Goal: Task Accomplishment & Management: Manage account settings

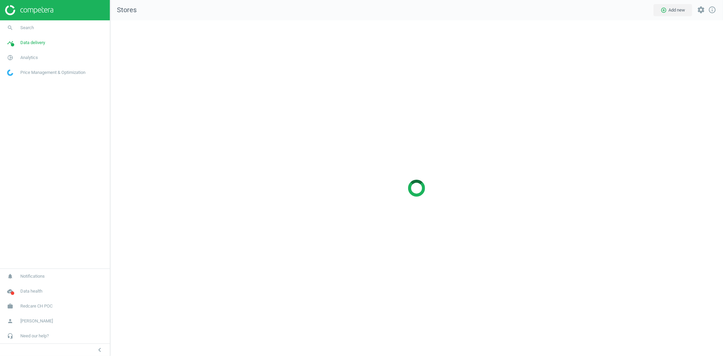
scroll to position [348, 625]
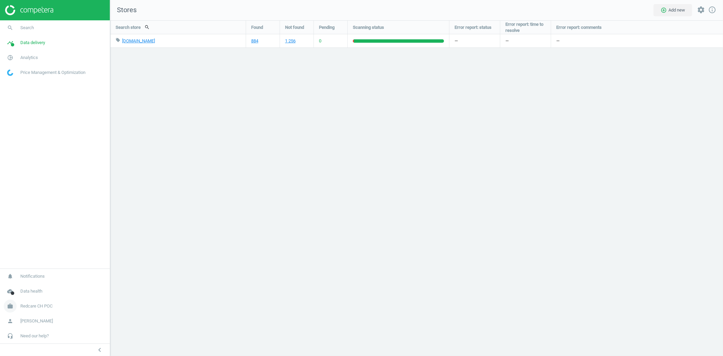
click at [52, 305] on span "Redcare CH POC" at bounding box center [36, 306] width 32 height 6
click at [24, 286] on span "Switch campaign" at bounding box center [22, 286] width 30 height 5
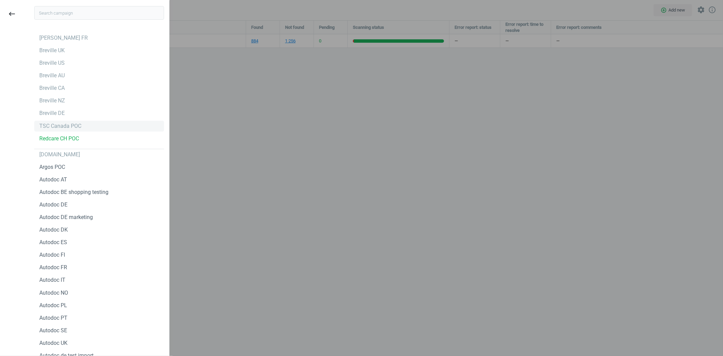
click at [65, 127] on div "TSC Canada POC" at bounding box center [60, 125] width 42 height 7
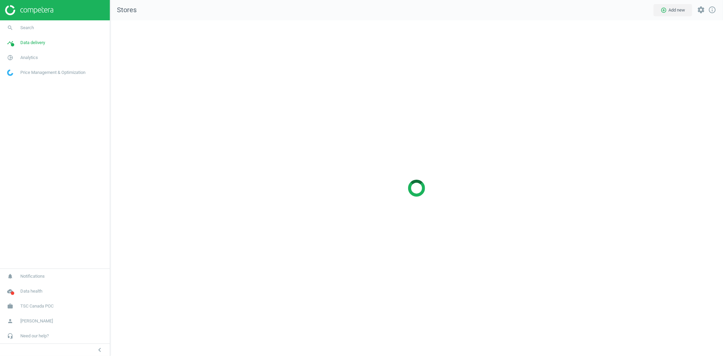
scroll to position [348, 625]
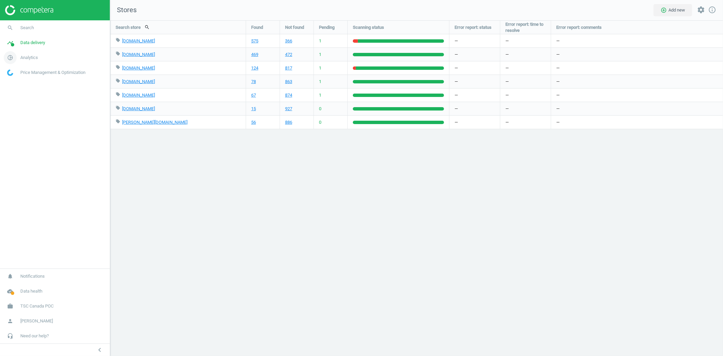
click at [35, 58] on span "Analytics" at bounding box center [29, 58] width 18 height 6
click at [365, 212] on div "Search store search Found Not found Pending Scanning status Error report: statu…" at bounding box center [416, 188] width 613 height 336
click at [13, 81] on span "Products" at bounding box center [15, 82] width 16 height 5
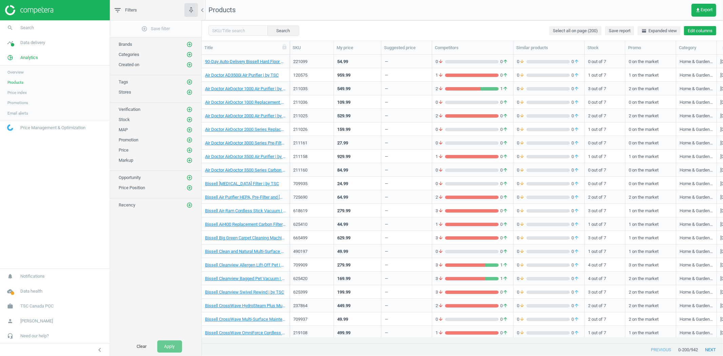
click at [702, 32] on button "Edit columns" at bounding box center [700, 30] width 32 height 9
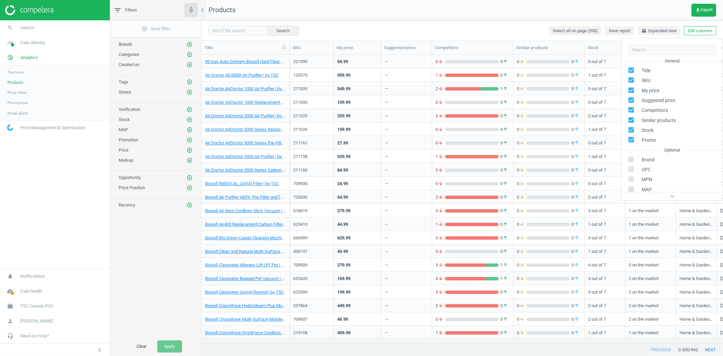
click at [631, 100] on input "checkbox" at bounding box center [631, 100] width 4 height 4
checkbox input "false"
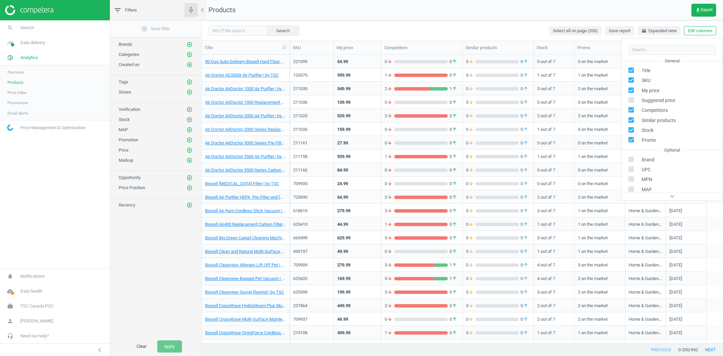
scroll to position [283, 516]
click at [632, 120] on input "checkbox" at bounding box center [631, 120] width 4 height 4
checkbox input "false"
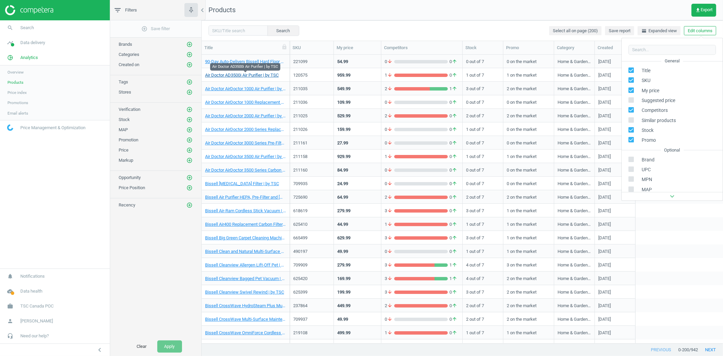
click at [245, 77] on link "Air Doctor AD3500i Air Purifier | by TSC" at bounding box center [242, 75] width 74 height 6
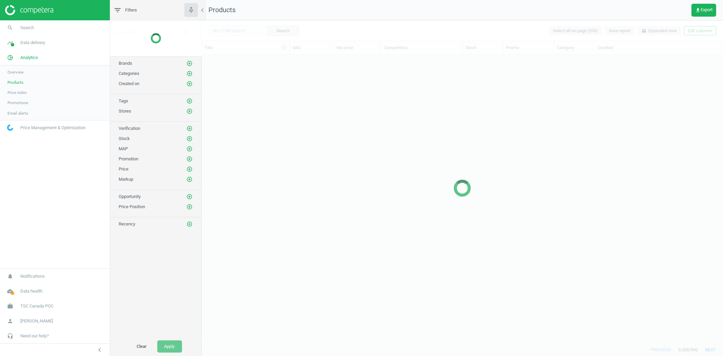
scroll to position [283, 516]
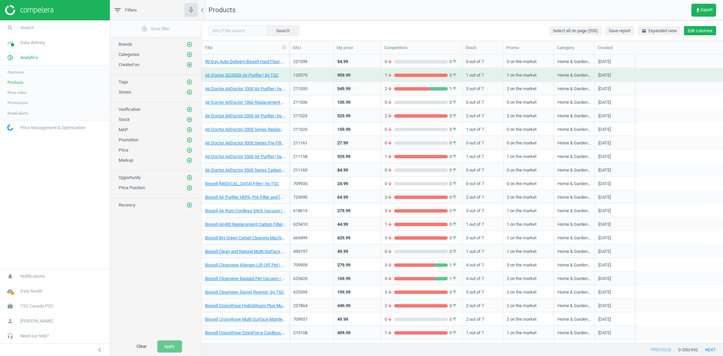
click at [699, 32] on button "Edit columns" at bounding box center [700, 30] width 32 height 9
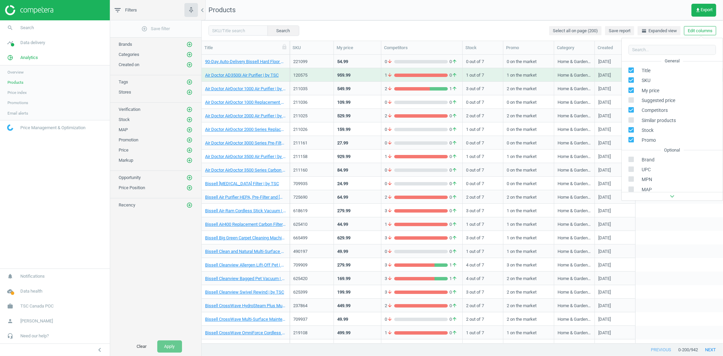
click at [632, 137] on icon at bounding box center [631, 139] width 5 height 5
click at [632, 138] on input "checkbox" at bounding box center [631, 140] width 4 height 4
checkbox input "false"
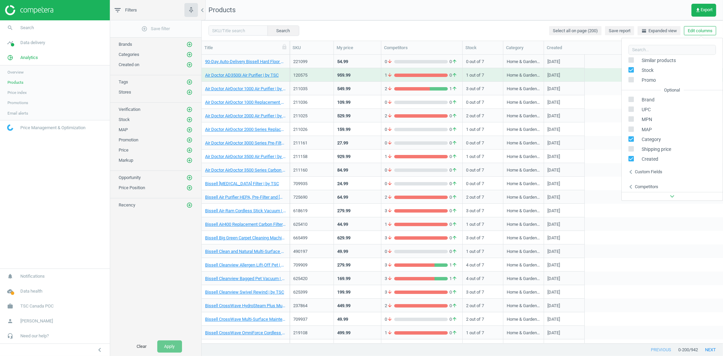
scroll to position [77, 0]
click at [635, 82] on label at bounding box center [634, 83] width 10 height 6
click at [634, 82] on input "checkbox" at bounding box center [631, 82] width 4 height 4
checkbox input "true"
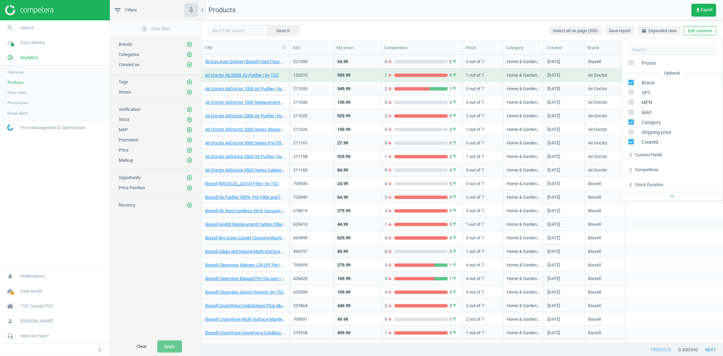
click at [633, 91] on input "checkbox" at bounding box center [631, 92] width 4 height 4
checkbox input "false"
click at [631, 102] on input "checkbox" at bounding box center [631, 102] width 4 height 4
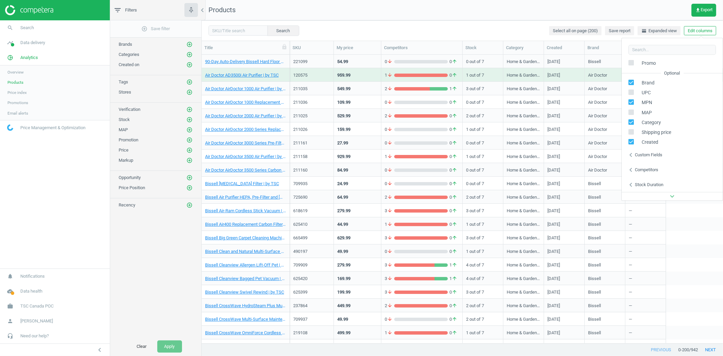
checkbox input "false"
click at [632, 157] on icon "chevron_left" at bounding box center [631, 155] width 8 height 8
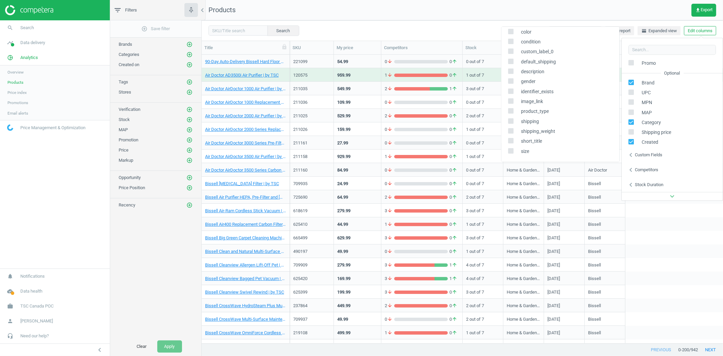
scroll to position [57, 0]
click at [640, 167] on div "Competitors" at bounding box center [646, 170] width 23 height 6
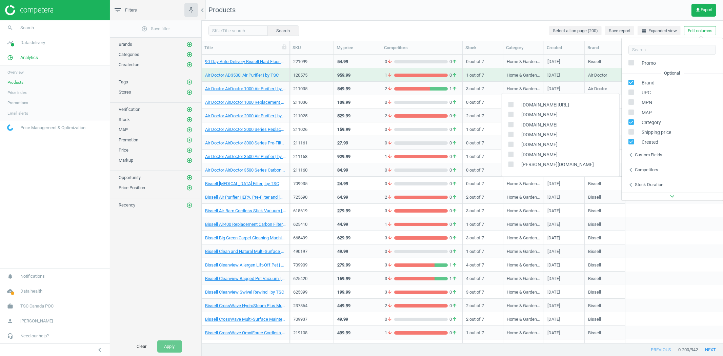
click at [512, 106] on input "checkbox" at bounding box center [511, 104] width 4 height 4
checkbox input "true"
click at [510, 115] on input "checkbox" at bounding box center [511, 114] width 4 height 4
checkbox input "true"
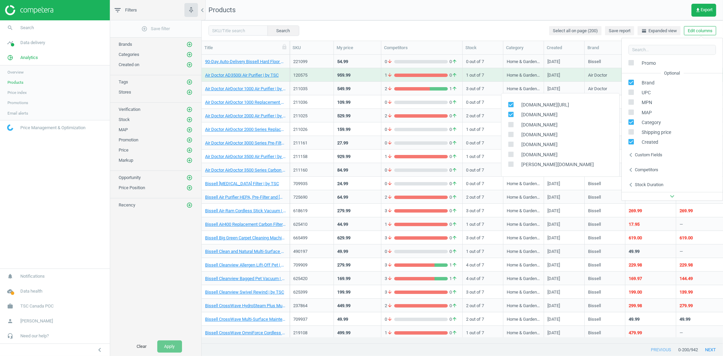
click at [511, 124] on input "checkbox" at bounding box center [511, 124] width 4 height 4
checkbox input "true"
click at [514, 115] on label at bounding box center [513, 115] width 10 height 6
click at [513, 115] on input "checkbox" at bounding box center [511, 114] width 4 height 4
checkbox input "false"
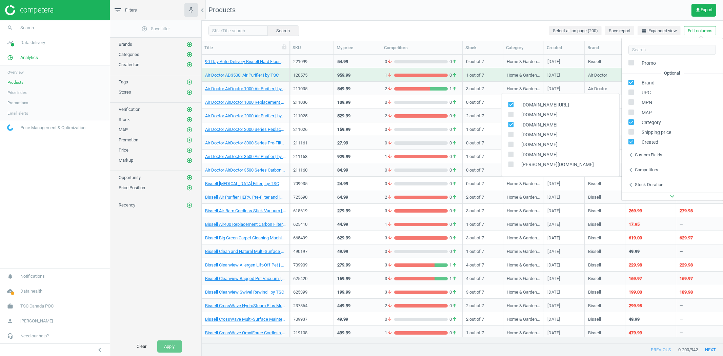
click at [512, 103] on input "checkbox" at bounding box center [511, 104] width 4 height 4
checkbox input "false"
click at [510, 132] on span at bounding box center [510, 134] width 5 height 5
click at [509, 133] on input "checkbox" at bounding box center [511, 134] width 4 height 4
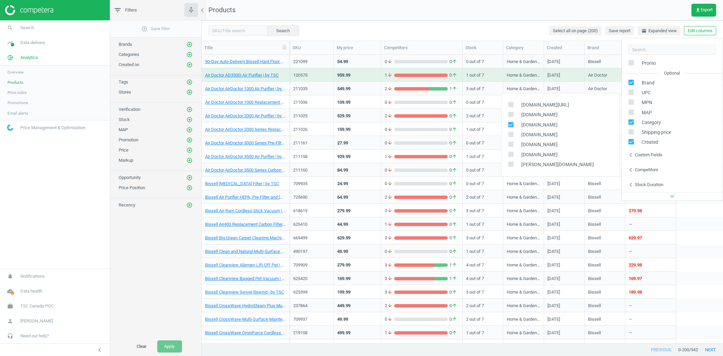
checkbox input "true"
click at [510, 144] on input "checkbox" at bounding box center [511, 144] width 4 height 4
checkbox input "true"
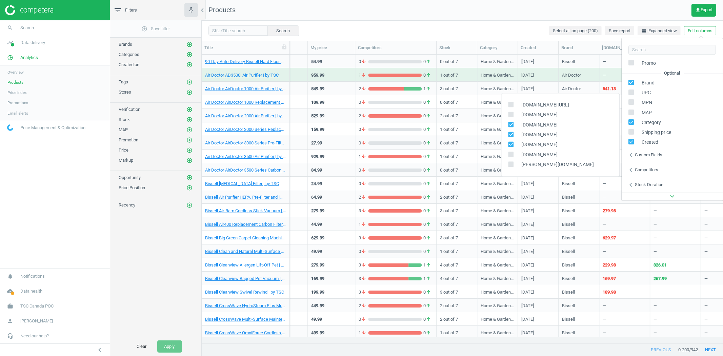
scroll to position [0, 0]
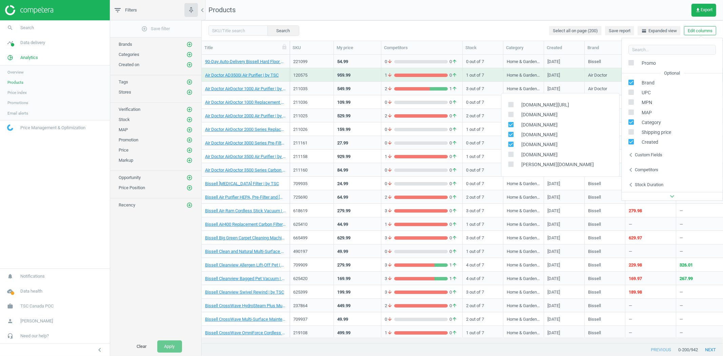
click at [436, 18] on nav "Products get_app Export" at bounding box center [463, 10] width 522 height 20
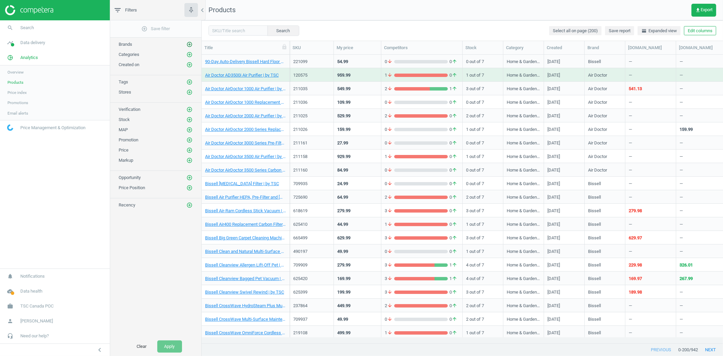
click at [187, 42] on icon "add_circle_outline" at bounding box center [190, 44] width 6 height 6
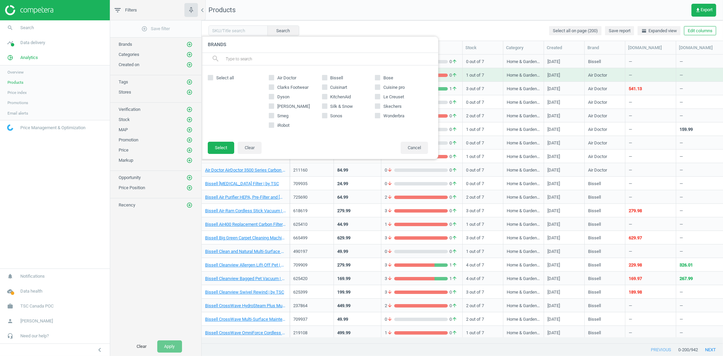
click at [344, 17] on div at bounding box center [563, 178] width 723 height 356
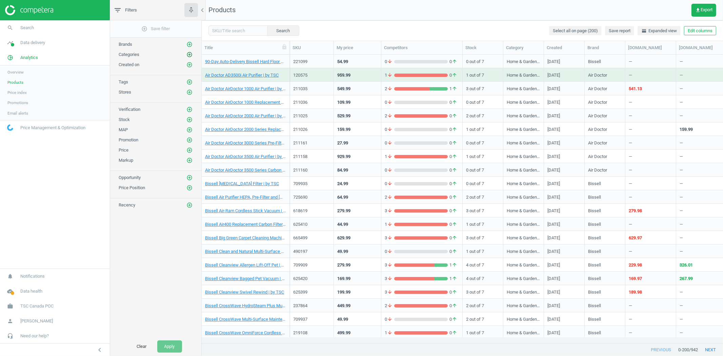
click at [191, 53] on icon "add_circle_outline" at bounding box center [190, 55] width 6 height 6
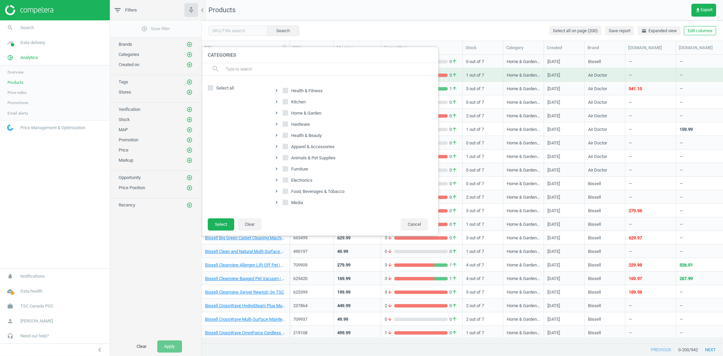
click at [277, 102] on icon "arrow_right" at bounding box center [277, 102] width 8 height 8
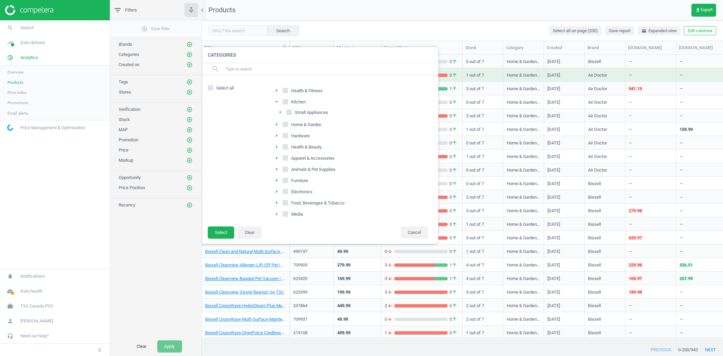
click at [278, 103] on icon "arrow_drop_down" at bounding box center [277, 102] width 8 height 8
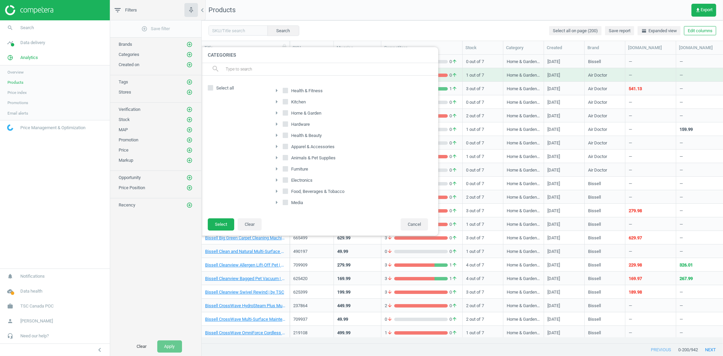
click at [353, 11] on div at bounding box center [563, 178] width 723 height 356
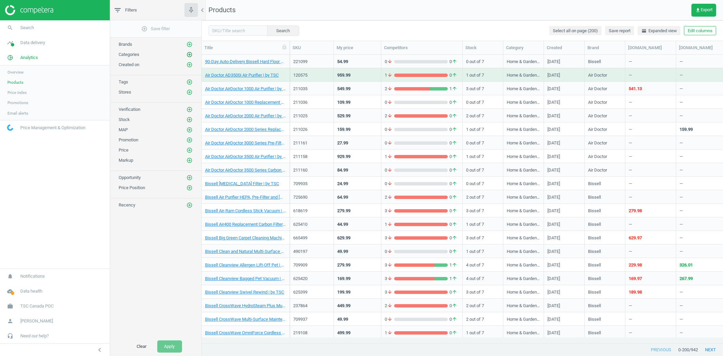
click at [189, 52] on icon "add_circle_outline" at bounding box center [190, 55] width 6 height 6
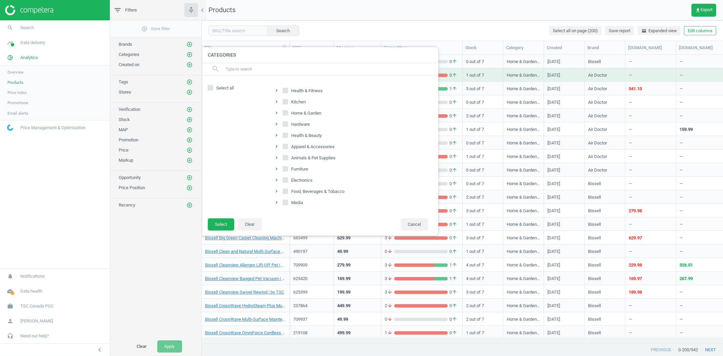
click at [279, 89] on icon "arrow_right" at bounding box center [277, 90] width 8 height 8
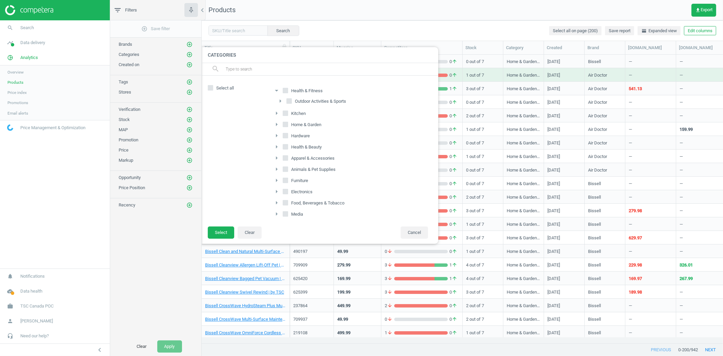
click at [279, 89] on icon "arrow_drop_down" at bounding box center [277, 90] width 8 height 8
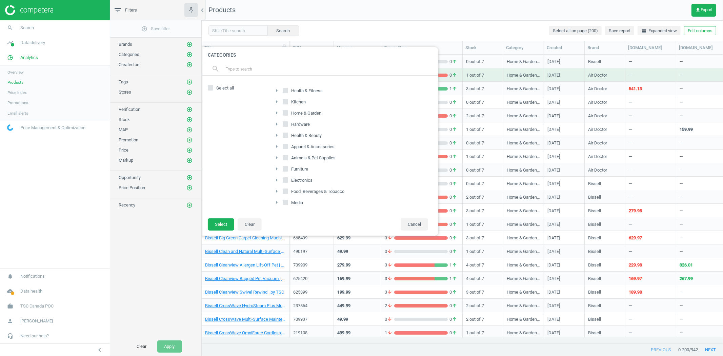
click at [279, 100] on icon "arrow_right" at bounding box center [277, 102] width 8 height 8
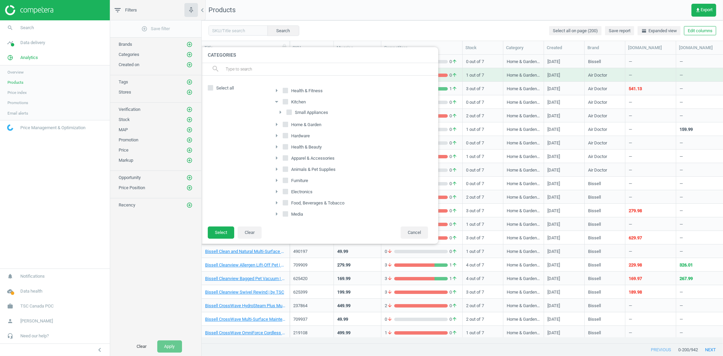
click at [279, 100] on icon "arrow_drop_down" at bounding box center [277, 102] width 8 height 8
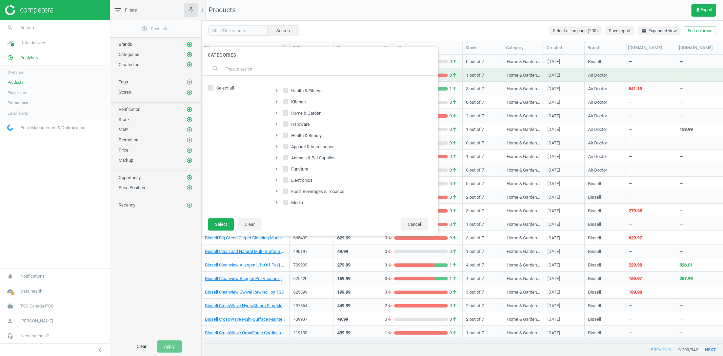
click at [277, 115] on icon "arrow_right" at bounding box center [277, 113] width 8 height 8
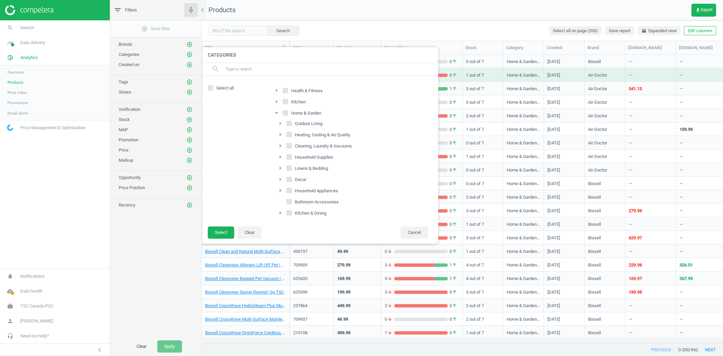
click at [277, 115] on icon "arrow_drop_down" at bounding box center [277, 113] width 8 height 8
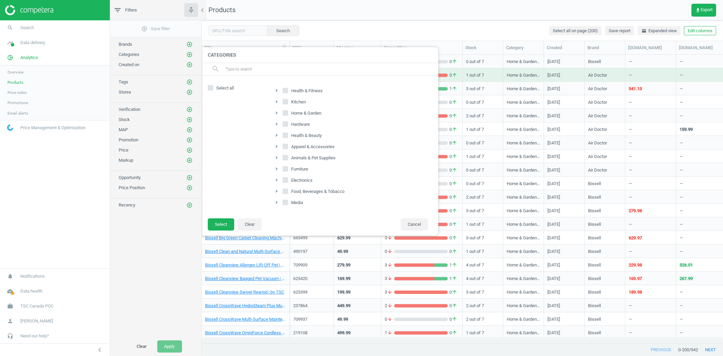
click at [275, 202] on icon "arrow_right" at bounding box center [277, 202] width 8 height 8
click at [275, 202] on icon "arrow_drop_down" at bounding box center [277, 202] width 8 height 8
click at [275, 191] on icon "arrow_right" at bounding box center [277, 191] width 8 height 8
click at [275, 191] on icon "arrow_drop_down" at bounding box center [277, 191] width 8 height 8
click at [309, 22] on div at bounding box center [563, 178] width 723 height 356
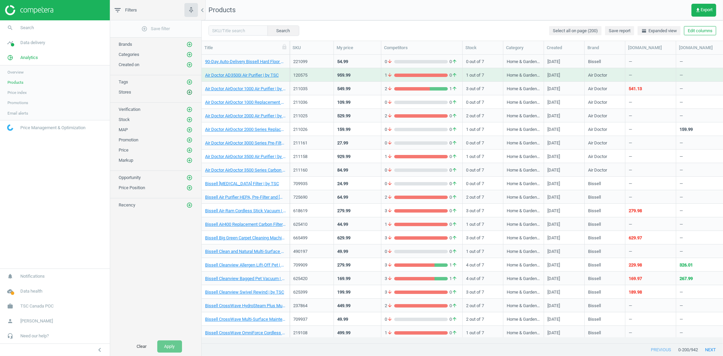
click at [189, 92] on icon "add_circle_outline" at bounding box center [190, 92] width 6 height 6
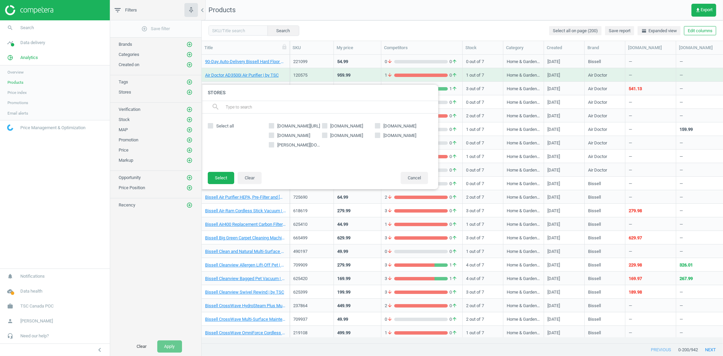
click at [358, 20] on div at bounding box center [563, 178] width 723 height 356
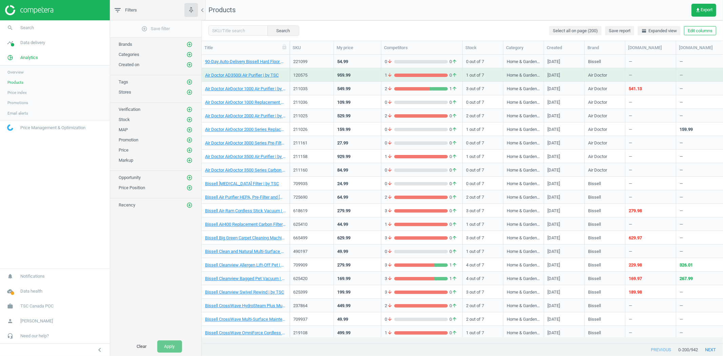
click at [23, 92] on span "Price index" at bounding box center [16, 92] width 19 height 5
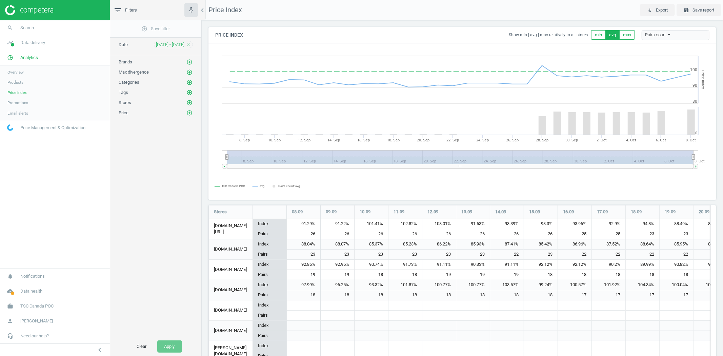
scroll to position [190, 514]
click at [15, 100] on span "Promotions" at bounding box center [17, 102] width 21 height 5
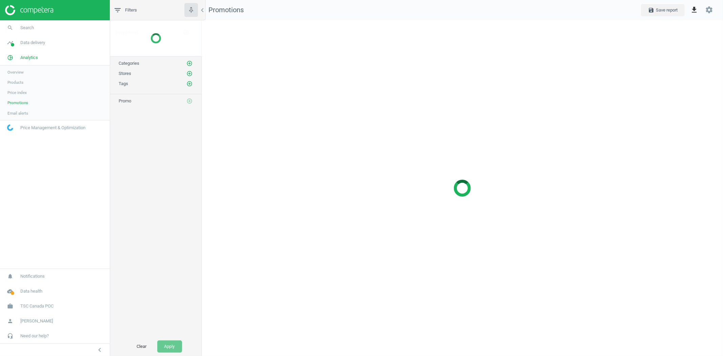
scroll to position [348, 533]
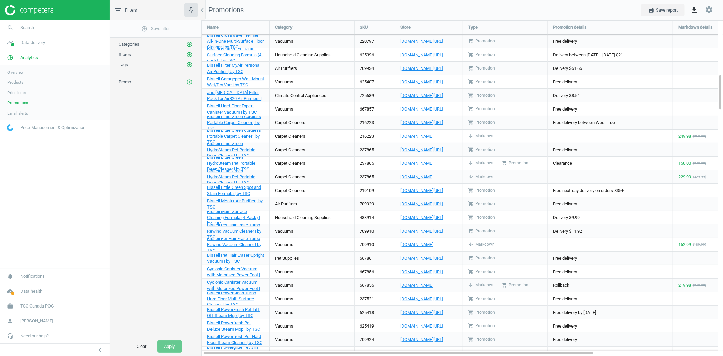
click at [19, 111] on span "Email alerts" at bounding box center [17, 113] width 21 height 5
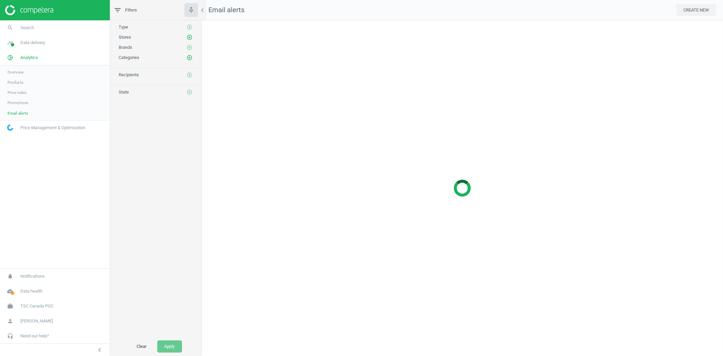
scroll to position [348, 533]
click at [39, 41] on span "Data delivery" at bounding box center [32, 43] width 25 height 6
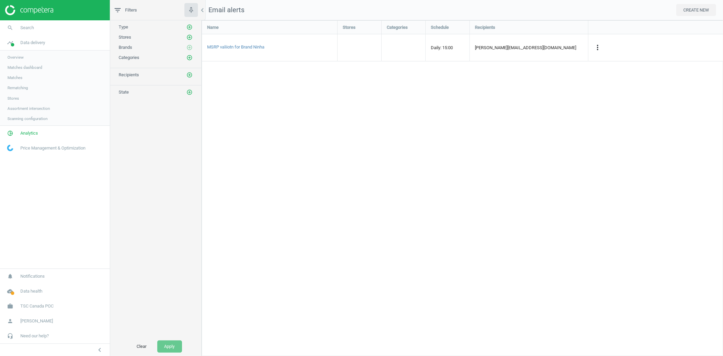
click at [17, 58] on span "Overview" at bounding box center [15, 57] width 16 height 5
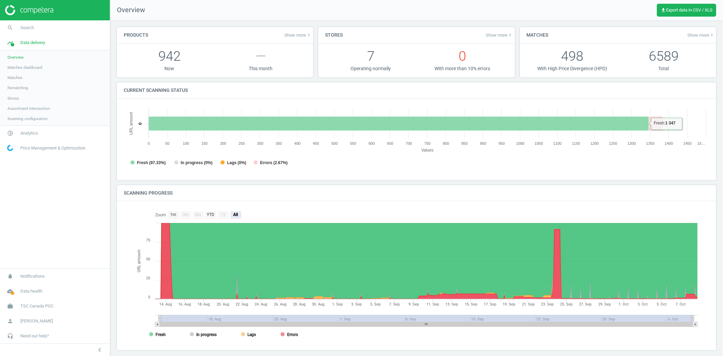
scroll to position [4, 3]
drag, startPoint x: 160, startPoint y: 318, endPoint x: 131, endPoint y: 316, distance: 29.5
click at [131, 316] on div "Created with Highstock 6.2.0 URL amount 1. [DATE]. [DATE]. [DATE]. [DATE]. Sep …" at bounding box center [417, 276] width 586 height 136
click at [24, 132] on span "Analytics" at bounding box center [29, 133] width 18 height 6
click at [15, 73] on span "Overview" at bounding box center [15, 72] width 16 height 5
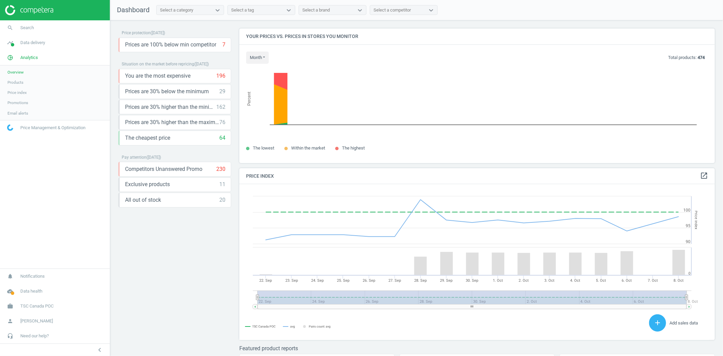
scroll to position [168, 482]
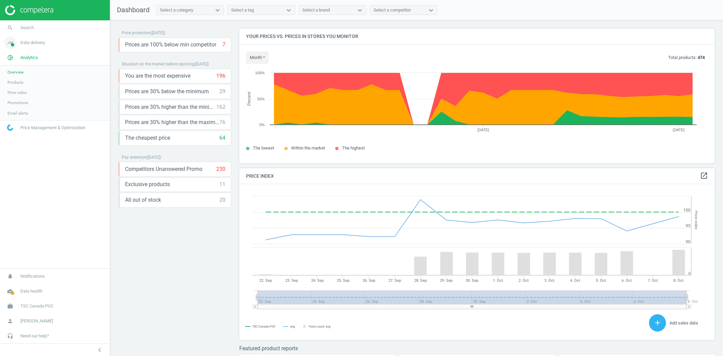
click at [36, 40] on span "Data delivery" at bounding box center [32, 43] width 25 height 6
click at [16, 55] on span "Overview" at bounding box center [15, 57] width 16 height 5
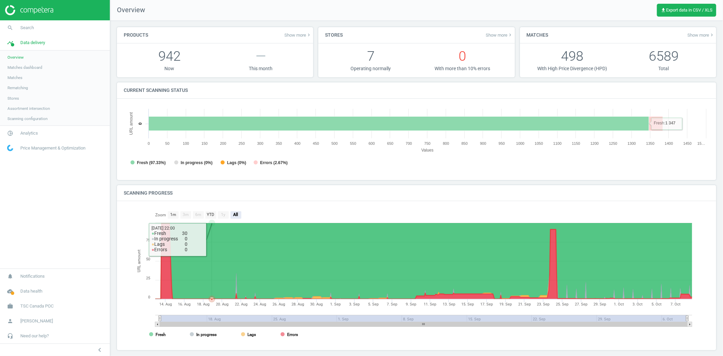
scroll to position [6, 0]
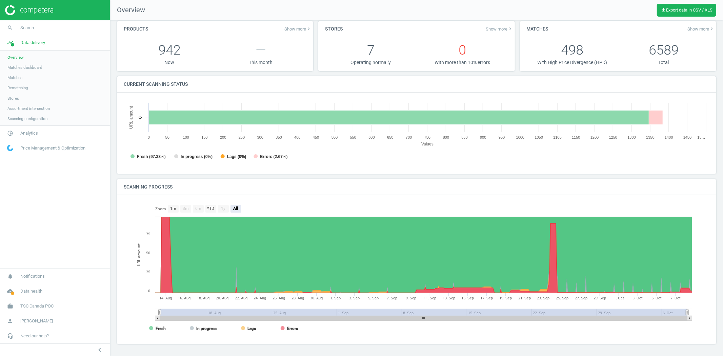
click at [28, 66] on span "Matches dashboard" at bounding box center [24, 67] width 35 height 5
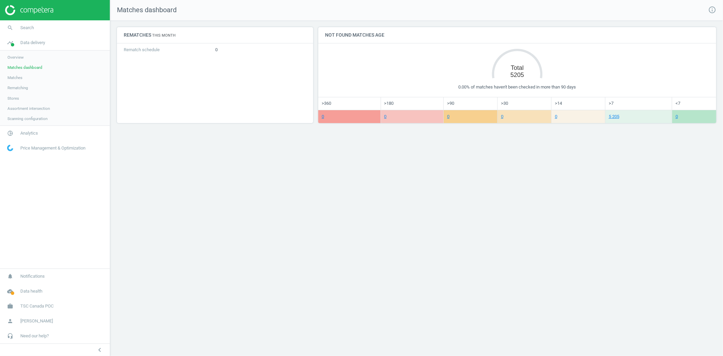
click at [15, 74] on link "Matches" at bounding box center [55, 78] width 110 height 10
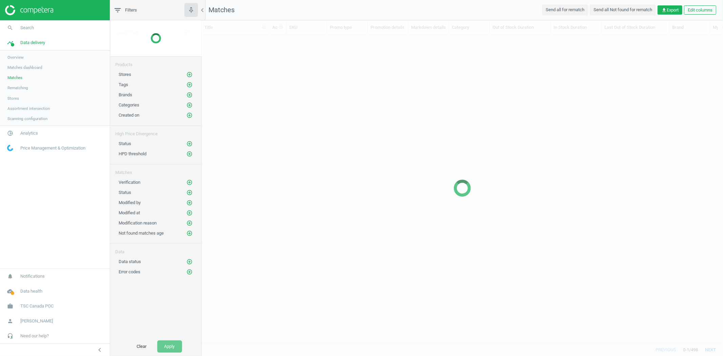
scroll to position [297, 516]
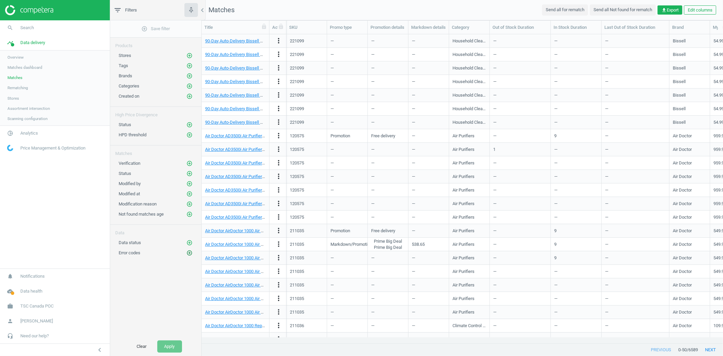
click at [192, 255] on icon "add_circle_outline" at bounding box center [190, 253] width 6 height 6
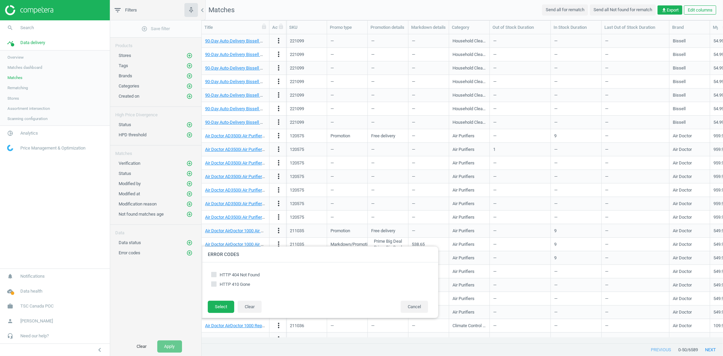
click at [405, 9] on div at bounding box center [563, 178] width 723 height 356
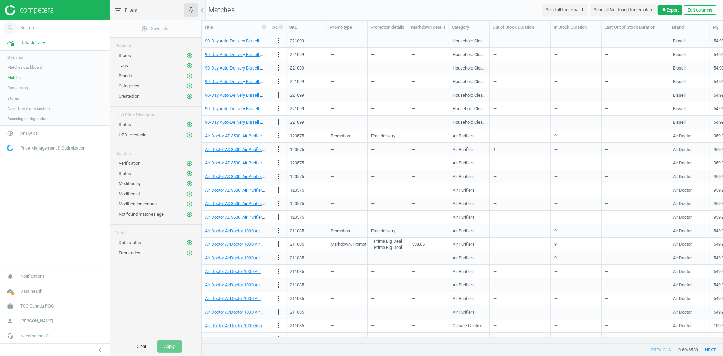
click at [32, 33] on link "search Search" at bounding box center [55, 27] width 110 height 15
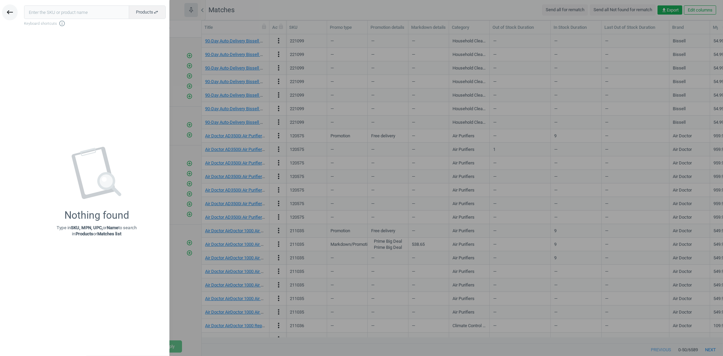
click at [9, 12] on icon "keyboard_backspace" at bounding box center [10, 12] width 8 height 8
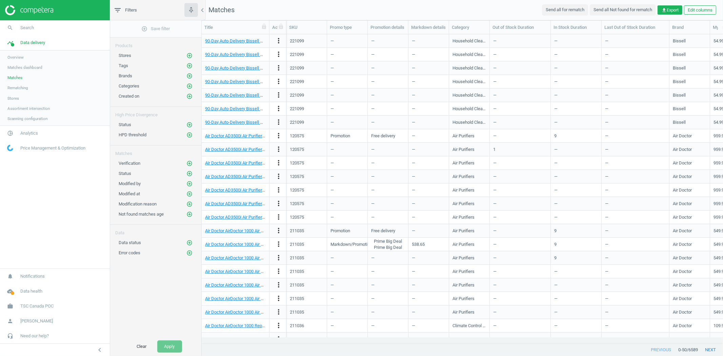
click at [20, 59] on span "Overview" at bounding box center [15, 57] width 16 height 5
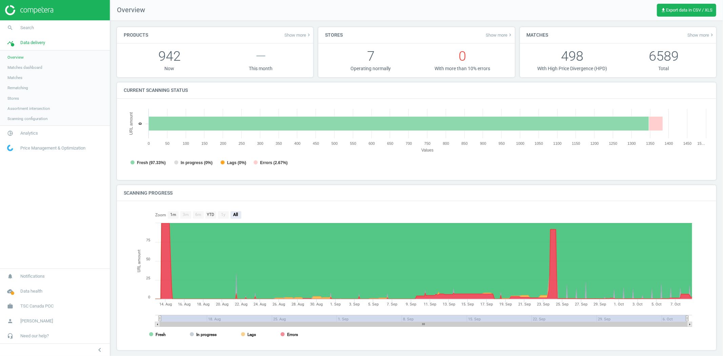
scroll to position [148, 592]
click at [35, 138] on link "pie_chart_outlined Analytics" at bounding box center [55, 133] width 110 height 15
click at [15, 72] on span "Overview" at bounding box center [15, 72] width 16 height 5
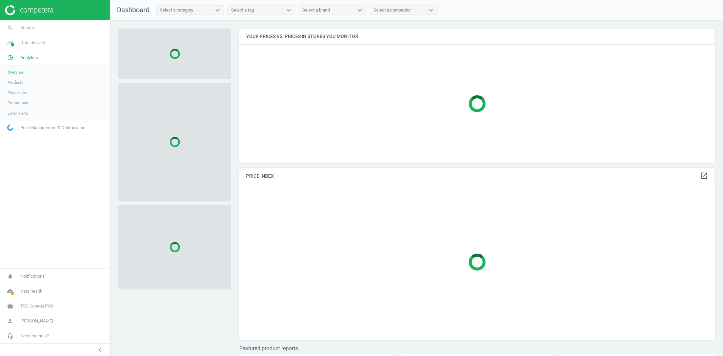
scroll to position [168, 482]
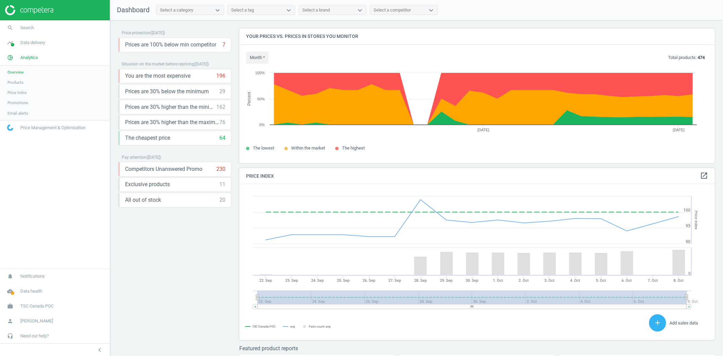
click at [19, 83] on span "Products" at bounding box center [15, 82] width 16 height 5
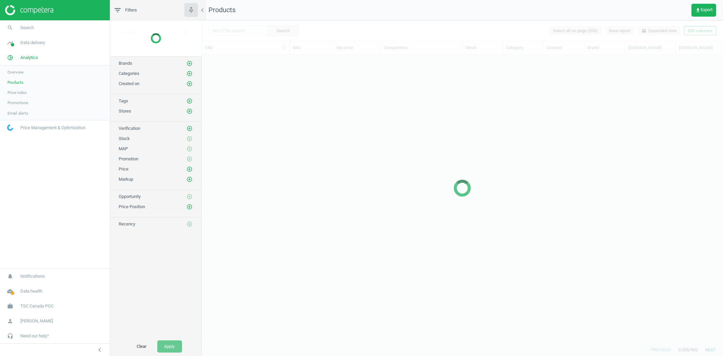
scroll to position [277, 516]
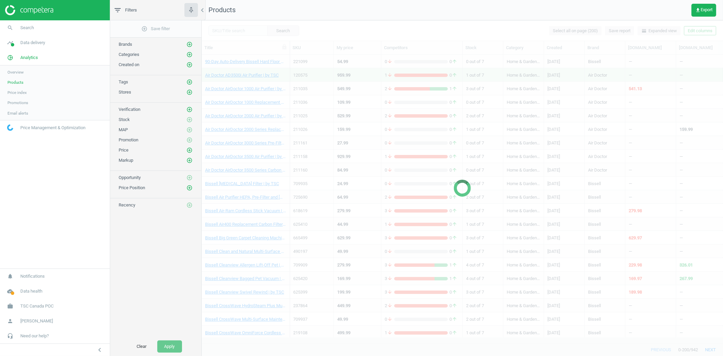
click at [13, 71] on span "Overview" at bounding box center [15, 72] width 16 height 5
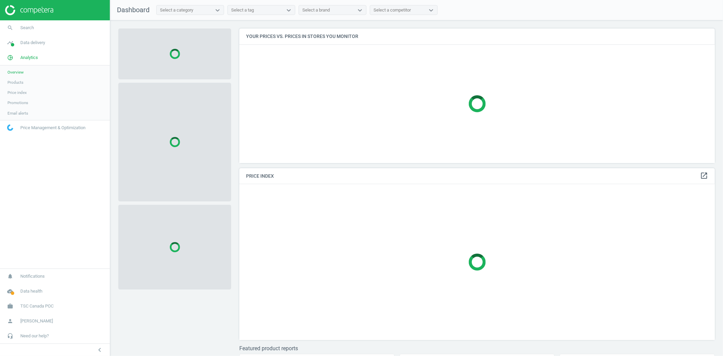
scroll to position [168, 482]
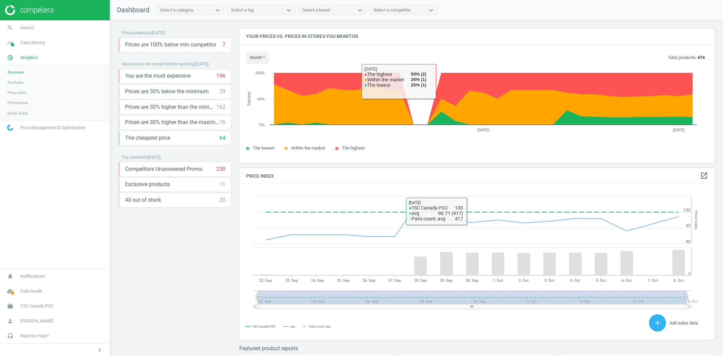
click at [477, 26] on div "Price protection ( [DATE] ) Prices are 100% below min competitor 7 keyboard_arr…" at bounding box center [416, 189] width 613 height 339
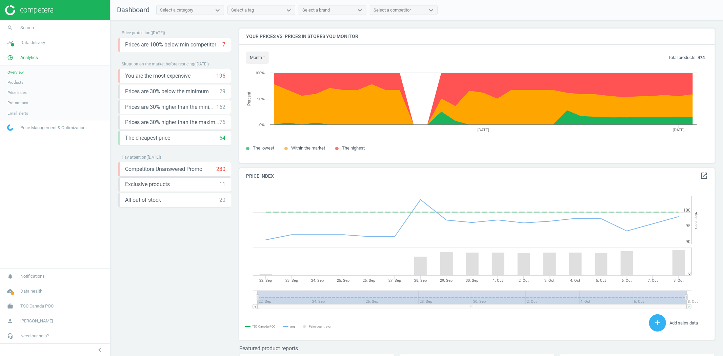
click at [17, 111] on span "Email alerts" at bounding box center [17, 113] width 21 height 5
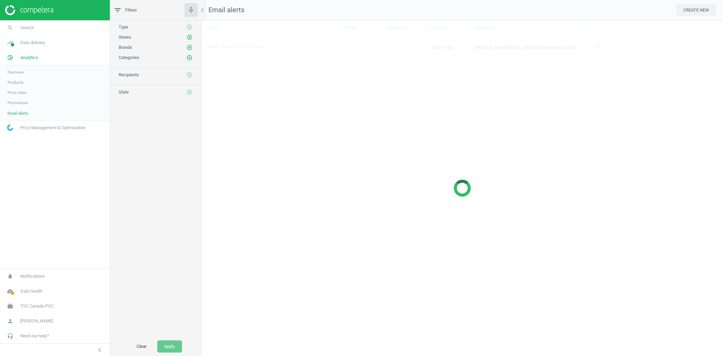
scroll to position [348, 533]
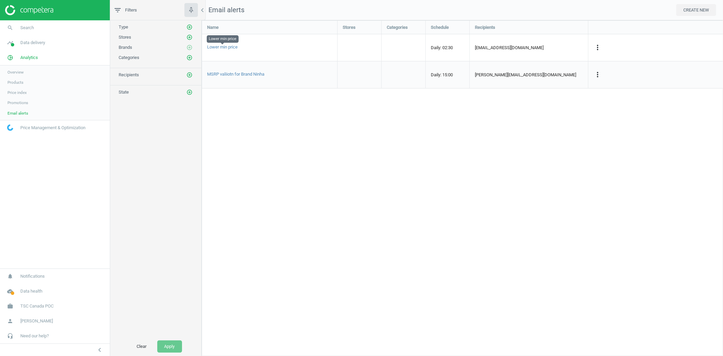
click at [229, 46] on span "Lower min price" at bounding box center [222, 46] width 31 height 5
click at [597, 48] on icon "more_vert" at bounding box center [598, 47] width 8 height 8
click at [229, 48] on span "Lower min price" at bounding box center [222, 46] width 31 height 5
click at [596, 45] on icon "more_vert" at bounding box center [598, 47] width 8 height 8
click at [572, 60] on link "Edit" at bounding box center [555, 60] width 93 height 11
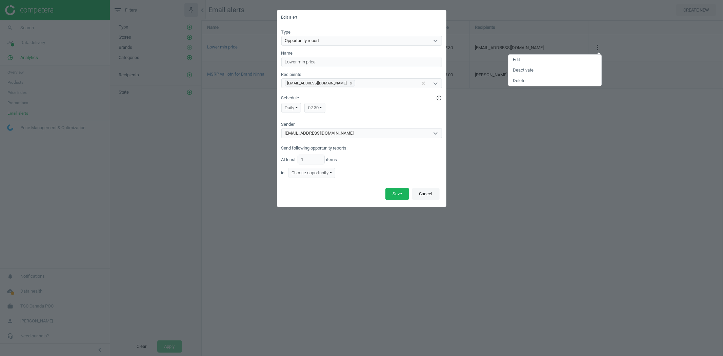
click at [426, 192] on button "Cancel" at bounding box center [425, 194] width 27 height 12
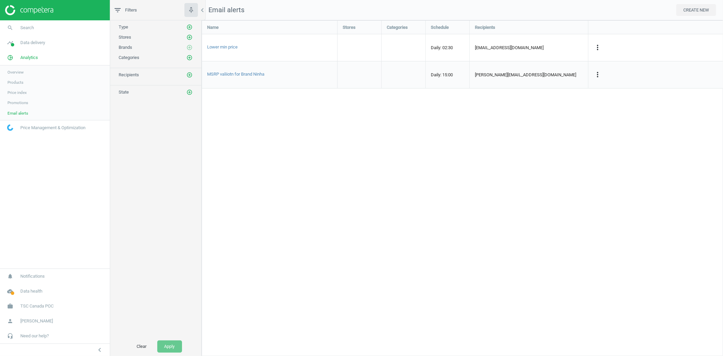
click at [11, 76] on link "Overview" at bounding box center [55, 72] width 110 height 10
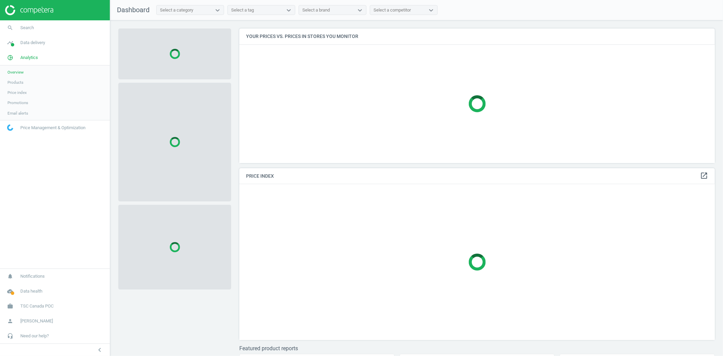
scroll to position [168, 482]
click at [13, 80] on span "Products" at bounding box center [15, 82] width 16 height 5
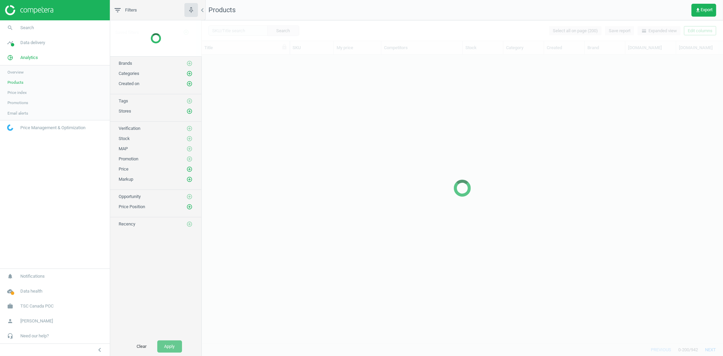
scroll to position [277, 516]
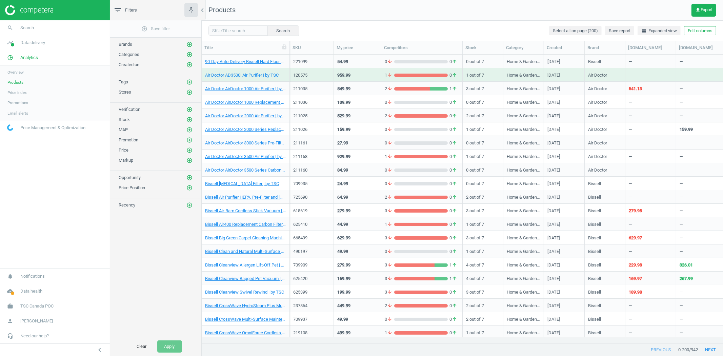
click at [19, 111] on span "Email alerts" at bounding box center [17, 113] width 21 height 5
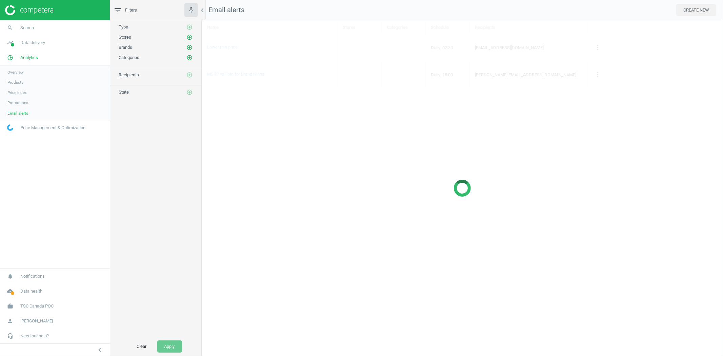
scroll to position [348, 533]
